Goal: Book appointment/travel/reservation

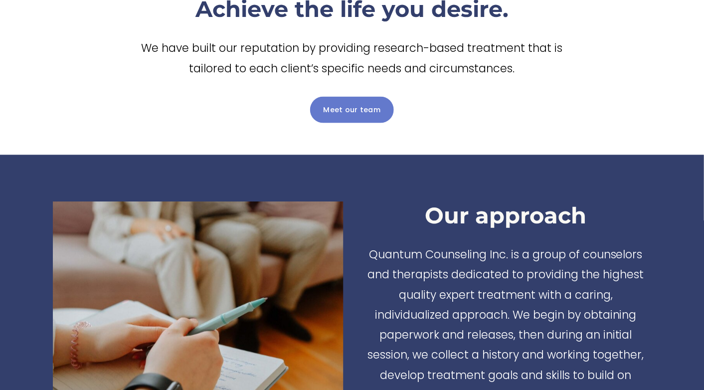
scroll to position [411, 0]
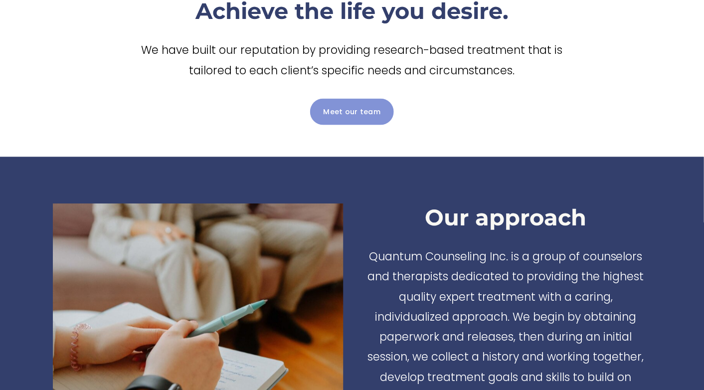
click at [354, 106] on link "Meet our team" at bounding box center [352, 112] width 84 height 26
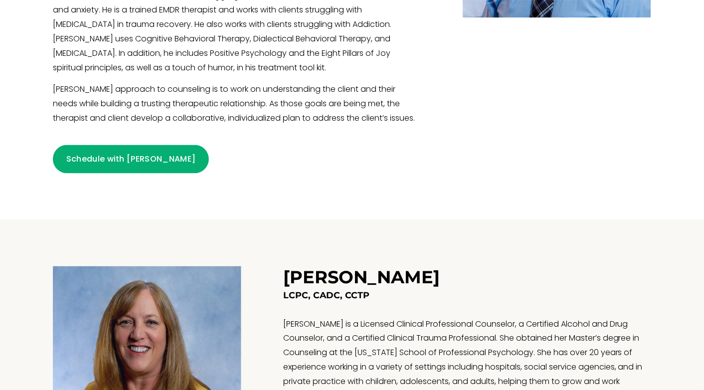
scroll to position [536, 0]
click at [119, 145] on div "Craig K. Boura LCPC, CADC Craig is a Licensed Clinical Professional Counselor a…" at bounding box center [237, 1] width 368 height 344
click at [119, 160] on link "Schedule with Craig" at bounding box center [131, 159] width 156 height 28
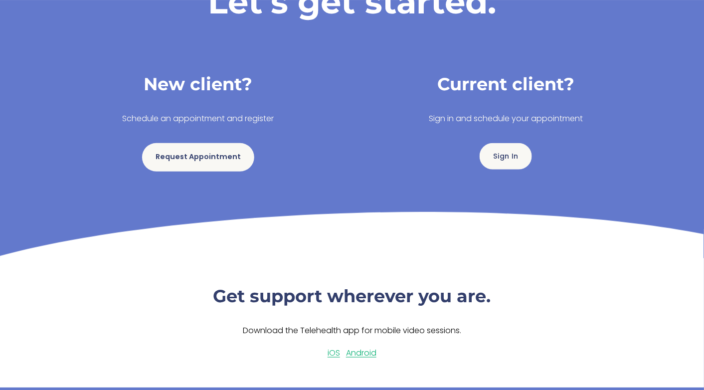
scroll to position [152, 0]
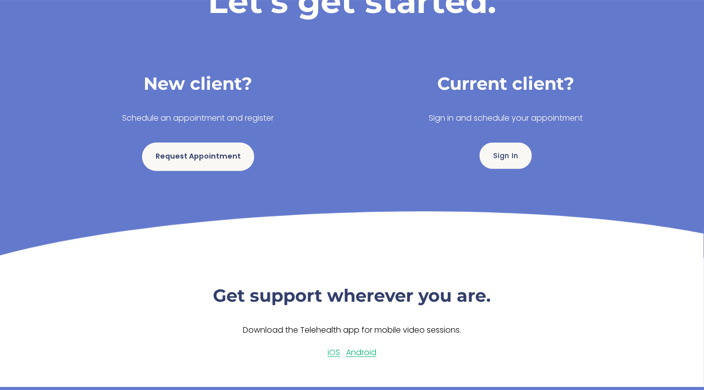
click at [178, 160] on link "Request Appointment" at bounding box center [198, 157] width 112 height 28
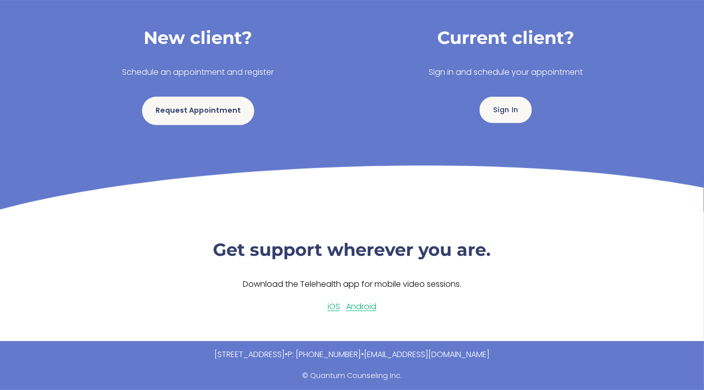
scroll to position [0, 0]
